Goal: Complete application form

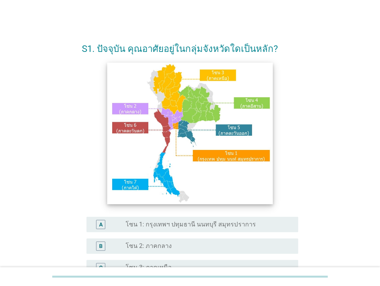
scroll to position [115, 0]
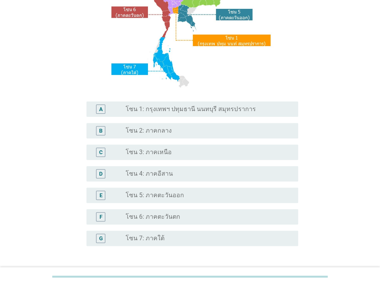
click at [196, 173] on div "radio_button_unchecked โซน 4: ภาคอีสาน" at bounding box center [206, 174] width 160 height 8
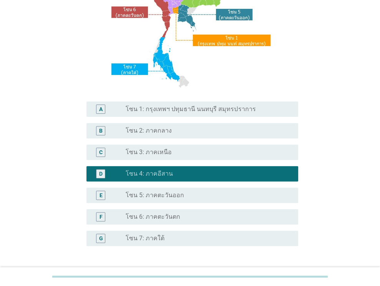
scroll to position [174, 0]
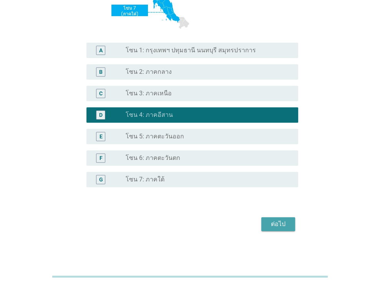
click at [281, 226] on div "ต่อไป" at bounding box center [278, 223] width 22 height 9
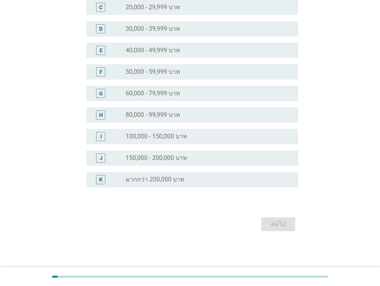
scroll to position [0, 0]
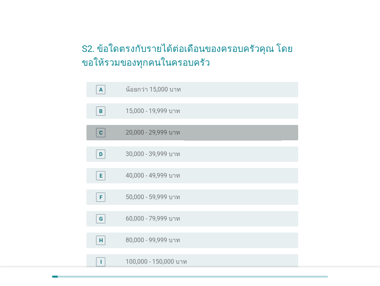
click at [162, 131] on label "20,000 - 29,999 บาท" at bounding box center [153, 133] width 55 height 8
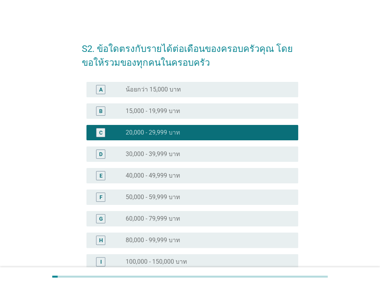
scroll to position [125, 0]
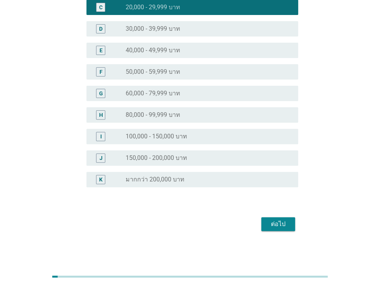
click at [276, 229] on button "ต่อไป" at bounding box center [278, 224] width 34 height 14
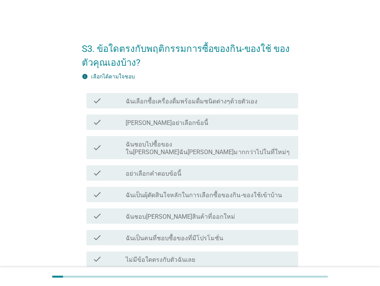
scroll to position [38, 0]
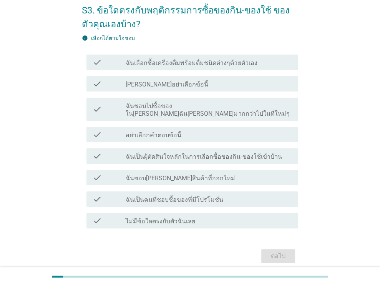
click at [195, 63] on label "ฉันเลือกซื้อเครื่องดื่มพร้อมดื่มชนิดต่างๆด้วยตัวเอง" at bounding box center [191, 63] width 131 height 8
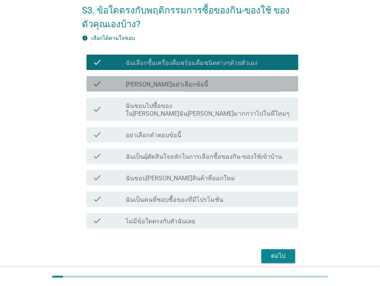
click at [190, 81] on div "check_box_outline_blank [PERSON_NAME]อย่าเลือกข้อนี้" at bounding box center [209, 83] width 166 height 9
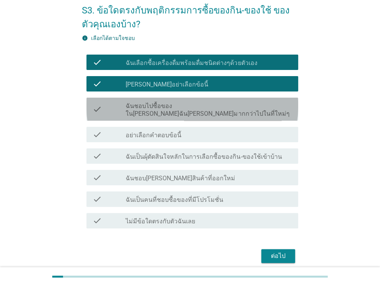
click at [192, 107] on label "ฉันชอบไปซื้อของใน[PERSON_NAME]ฉัน[PERSON_NAME]มากกว่าไปในที่ใหม่ๆ" at bounding box center [209, 109] width 166 height 15
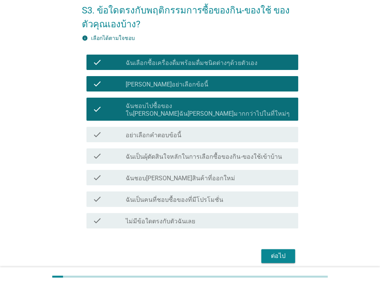
click at [184, 153] on label "ฉันเป็นผุ้ตัดสินใจหลักในการเลือกซื้อของกิน-ของใช้เข้าบ้าน" at bounding box center [204, 157] width 156 height 8
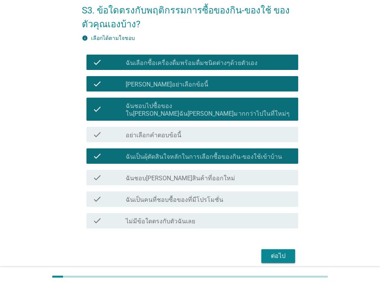
click at [180, 174] on label "ฉันชอบ[PERSON_NAME]สินค้าที่ออกใหม่" at bounding box center [181, 178] width 110 height 8
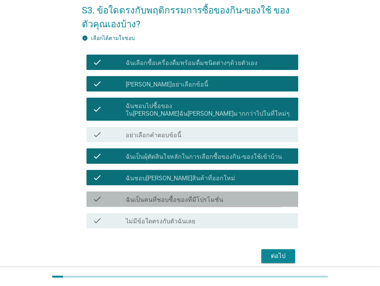
click at [175, 196] on label "ฉันเป็นคนที่ชอบซื้อของที่มีโปรโมชั่น" at bounding box center [175, 200] width 98 height 8
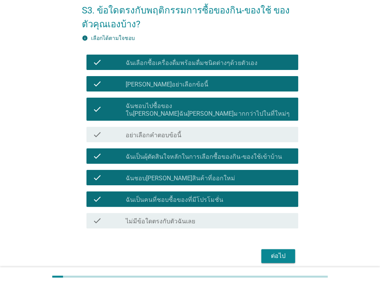
click at [272, 251] on div "ต่อไป" at bounding box center [278, 255] width 22 height 9
